Goal: Task Accomplishment & Management: Manage account settings

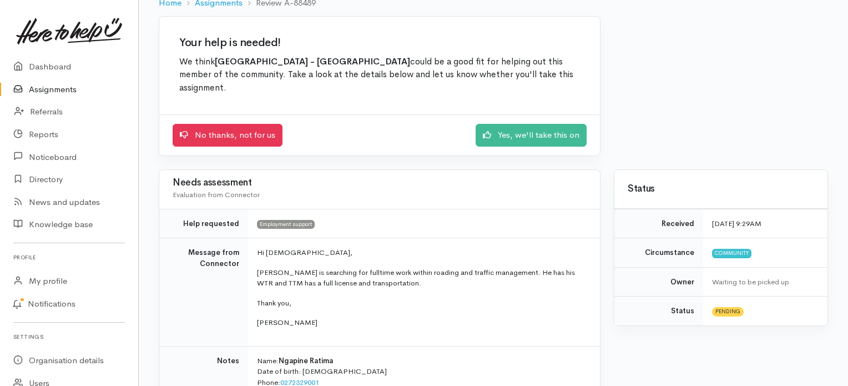
scroll to position [56, 0]
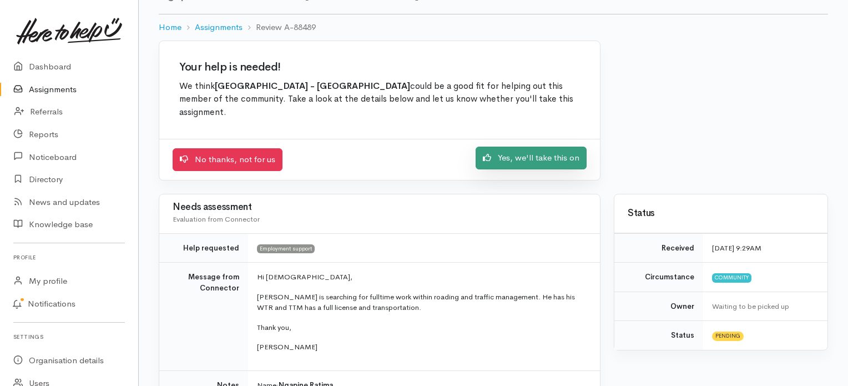
click at [550, 149] on link "Yes, we'll take this on" at bounding box center [531, 158] width 111 height 23
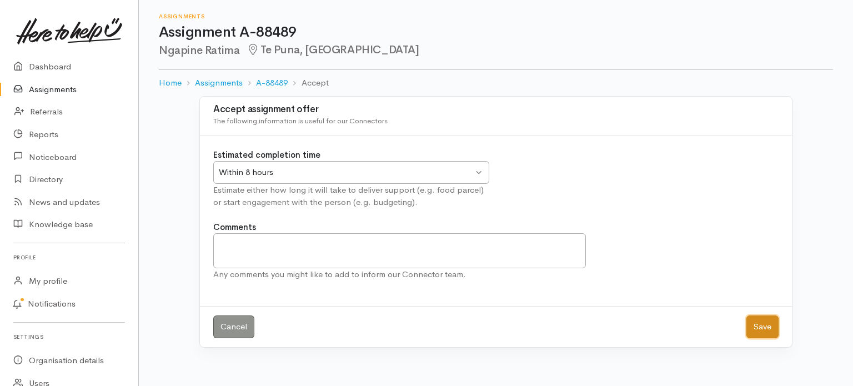
click at [762, 323] on button "Save" at bounding box center [762, 326] width 32 height 23
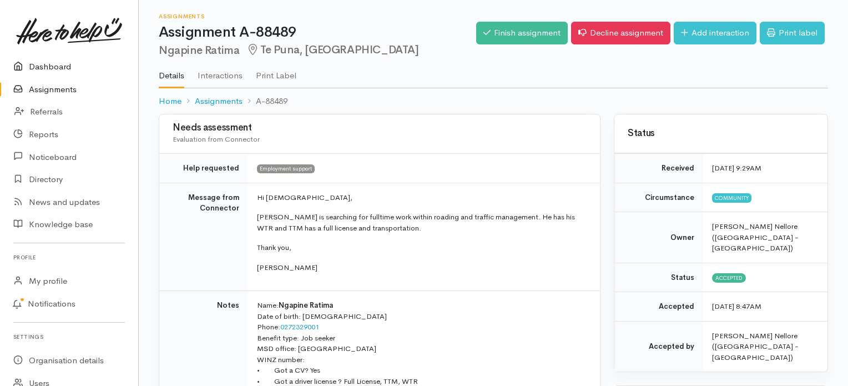
click at [70, 68] on link "Dashboard" at bounding box center [69, 67] width 138 height 23
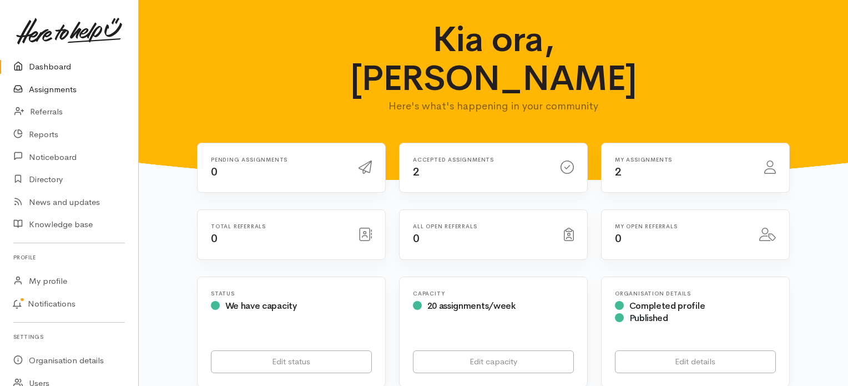
click at [71, 88] on link "Assignments" at bounding box center [69, 89] width 138 height 23
